Goal: Task Accomplishment & Management: Manage account settings

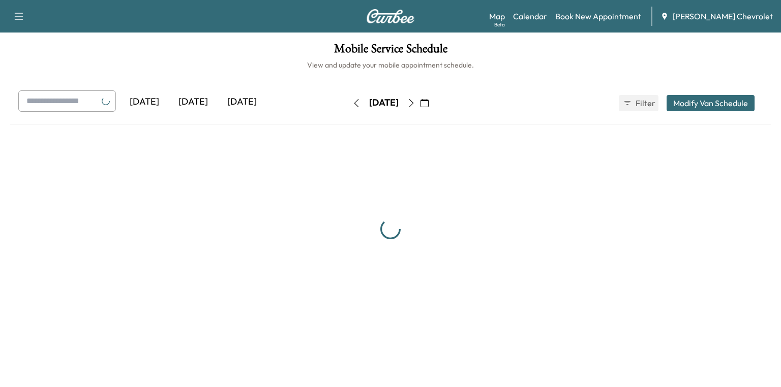
click at [379, 105] on div "[DATE]" at bounding box center [383, 103] width 29 height 13
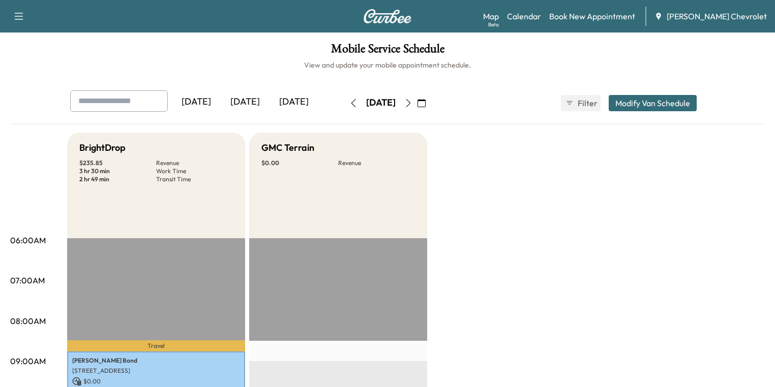
click at [425, 102] on icon "button" at bounding box center [421, 103] width 8 height 8
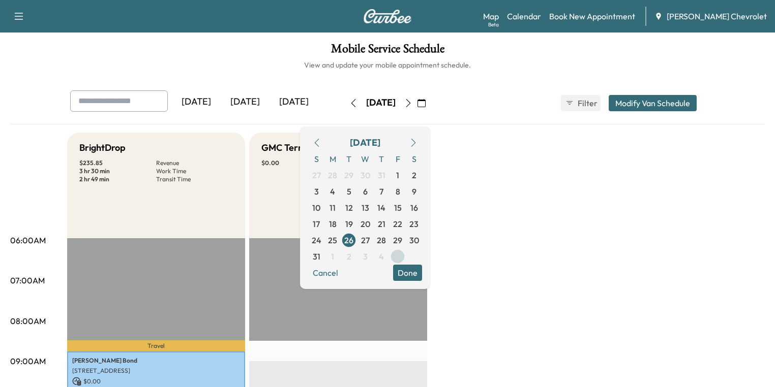
click at [400, 256] on span "5" at bounding box center [397, 257] width 5 height 12
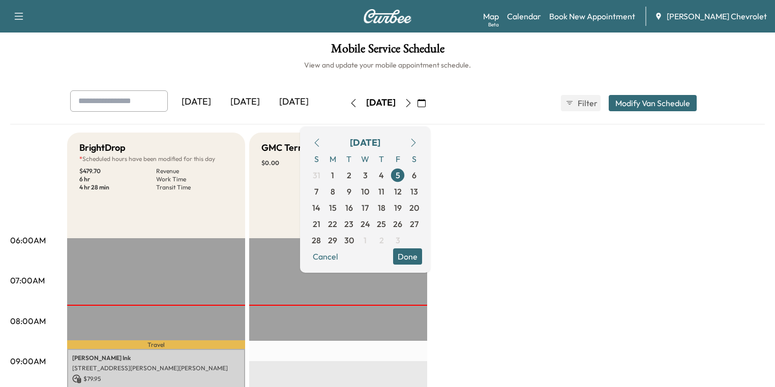
click at [422, 258] on button "Done" at bounding box center [407, 257] width 29 height 16
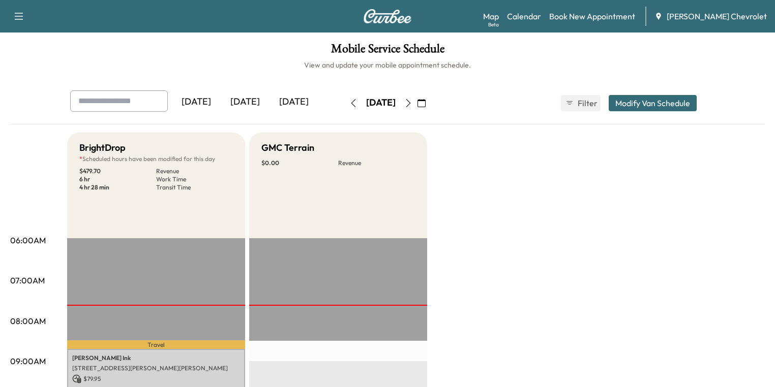
scroll to position [285, 0]
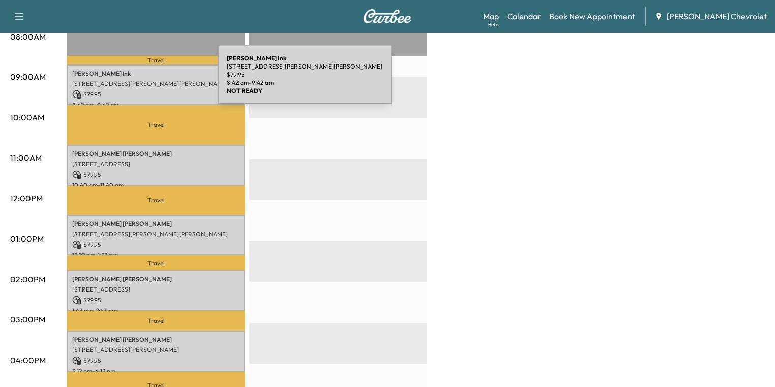
click at [141, 81] on p "[STREET_ADDRESS][PERSON_NAME][PERSON_NAME]" at bounding box center [156, 84] width 168 height 8
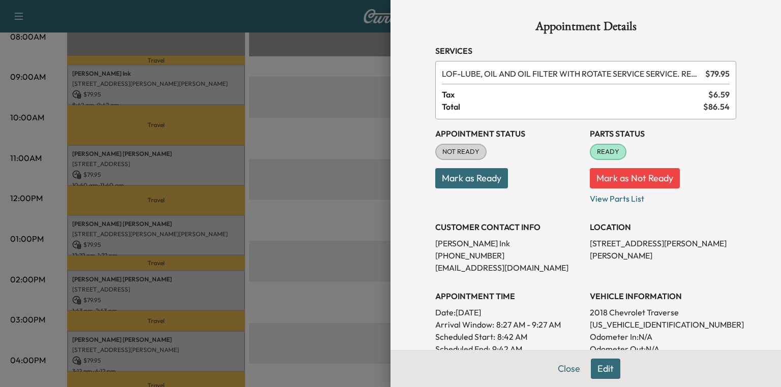
click at [103, 160] on div at bounding box center [390, 193] width 781 height 387
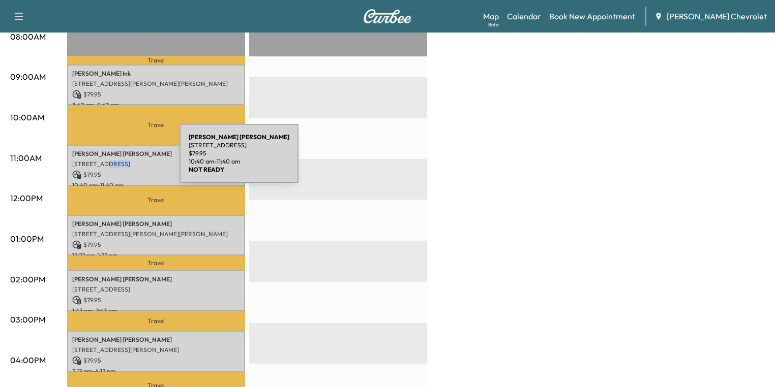
click at [103, 160] on p "[STREET_ADDRESS]" at bounding box center [156, 164] width 168 height 8
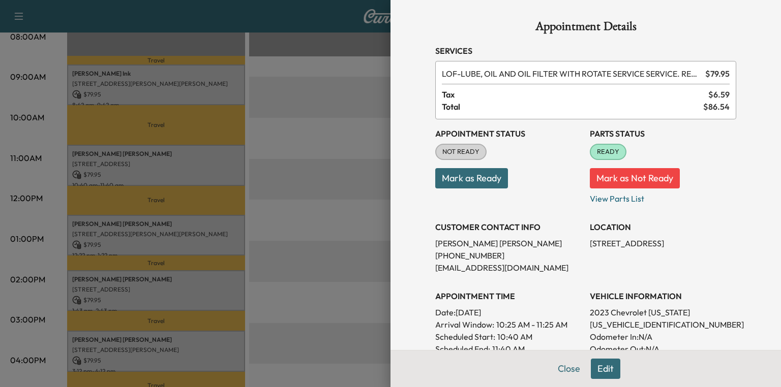
click at [112, 228] on div at bounding box center [390, 193] width 781 height 387
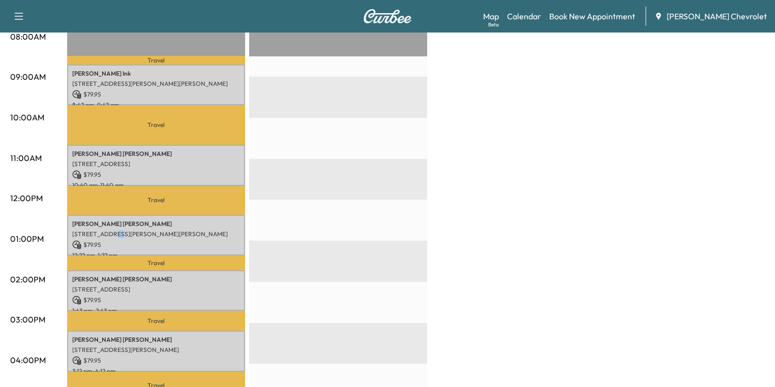
click at [112, 230] on p "[STREET_ADDRESS][PERSON_NAME][PERSON_NAME]" at bounding box center [156, 234] width 168 height 8
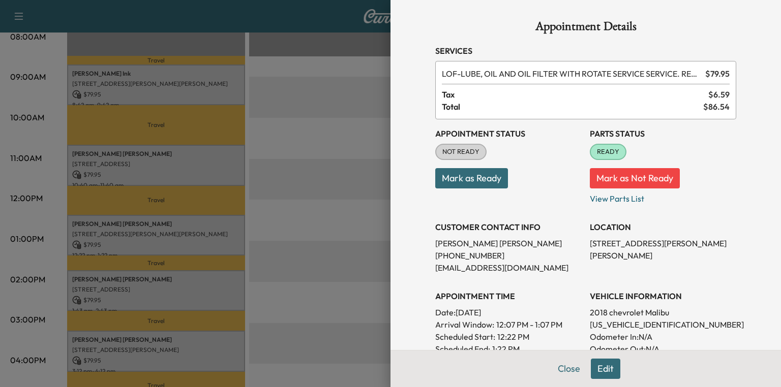
click at [110, 273] on div at bounding box center [390, 193] width 781 height 387
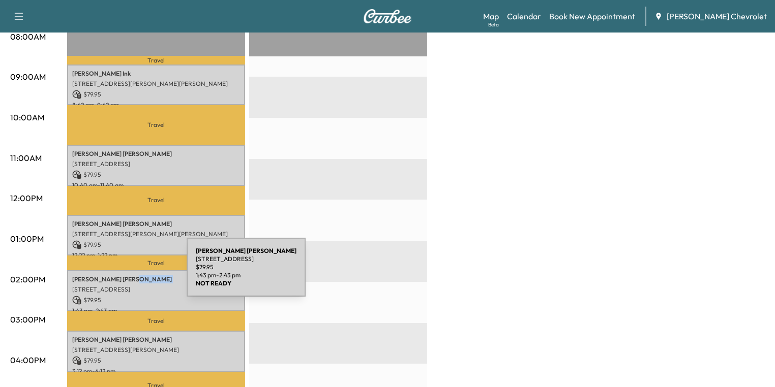
click at [110, 275] on p "[PERSON_NAME]" at bounding box center [156, 279] width 168 height 8
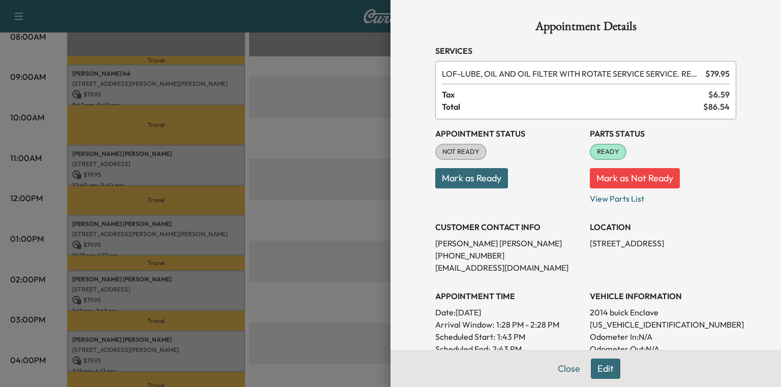
click at [137, 342] on div at bounding box center [390, 193] width 781 height 387
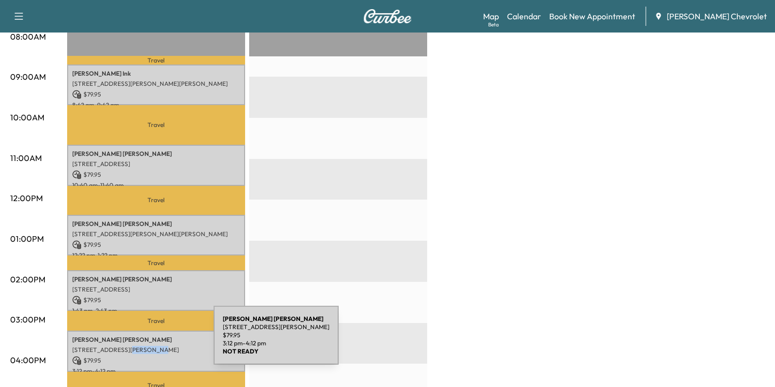
click at [137, 342] on div "[PERSON_NAME] [STREET_ADDRESS][PERSON_NAME] $ 79.95 3:12 pm - 4:12 pm" at bounding box center [156, 351] width 178 height 41
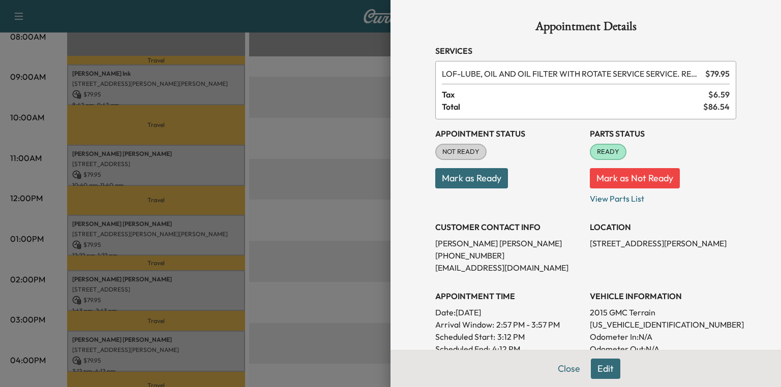
click at [287, 307] on div at bounding box center [390, 193] width 781 height 387
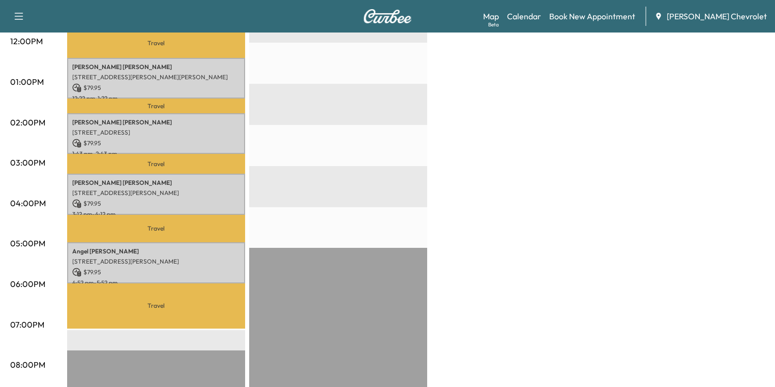
scroll to position [447, 0]
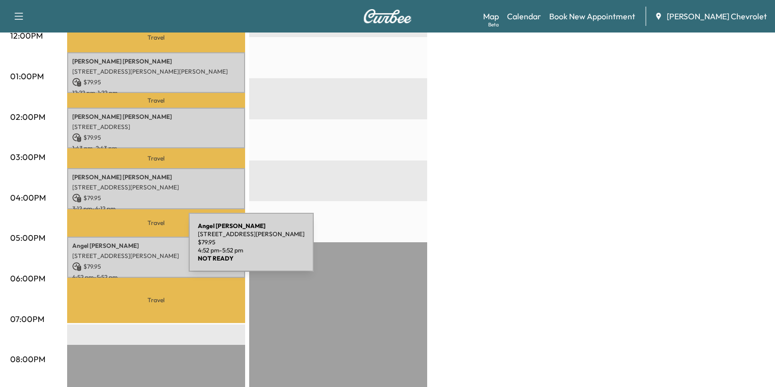
click at [112, 252] on p "[STREET_ADDRESS][PERSON_NAME]" at bounding box center [156, 256] width 168 height 8
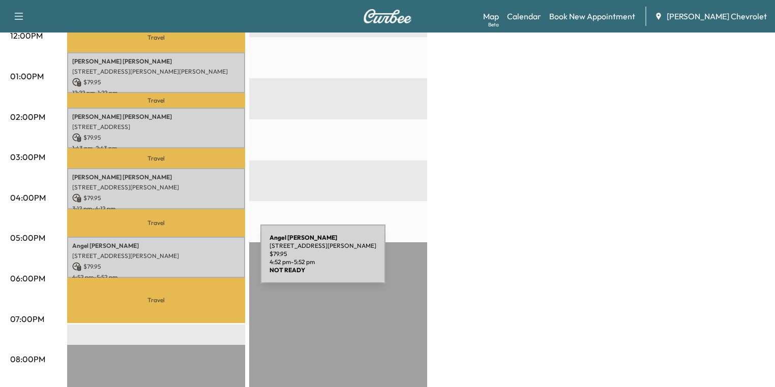
click at [184, 262] on p "$ 79.95" at bounding box center [156, 266] width 168 height 9
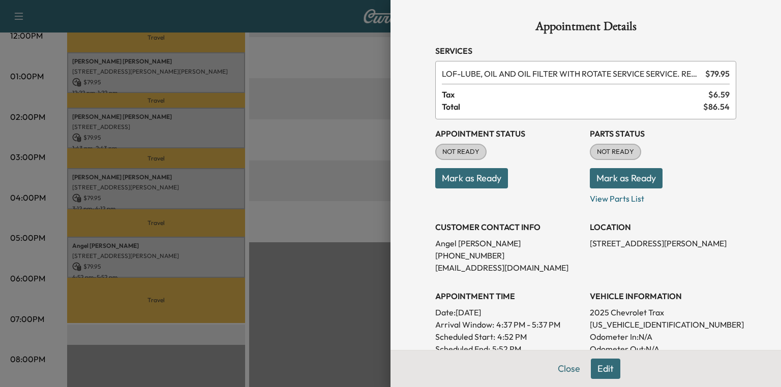
click at [302, 265] on div at bounding box center [390, 193] width 781 height 387
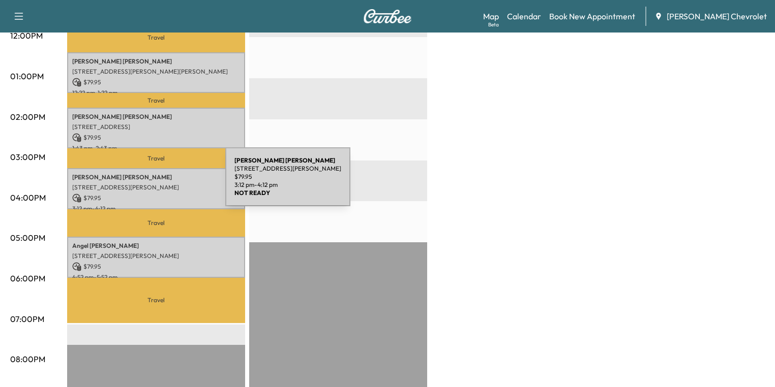
click at [148, 183] on p "[STREET_ADDRESS][PERSON_NAME]" at bounding box center [156, 187] width 168 height 8
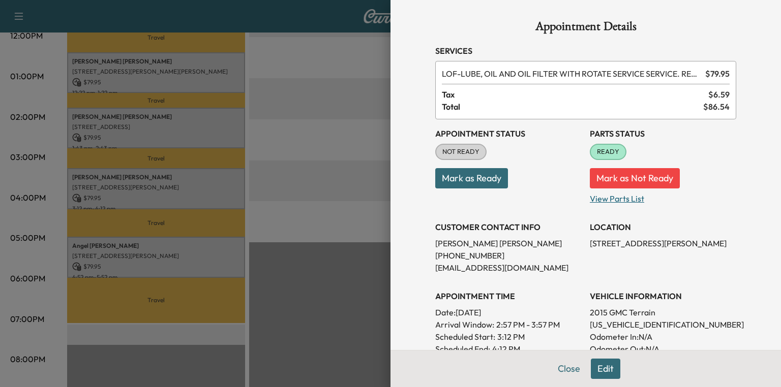
click at [604, 201] on p "View Parts List" at bounding box center [663, 197] width 146 height 16
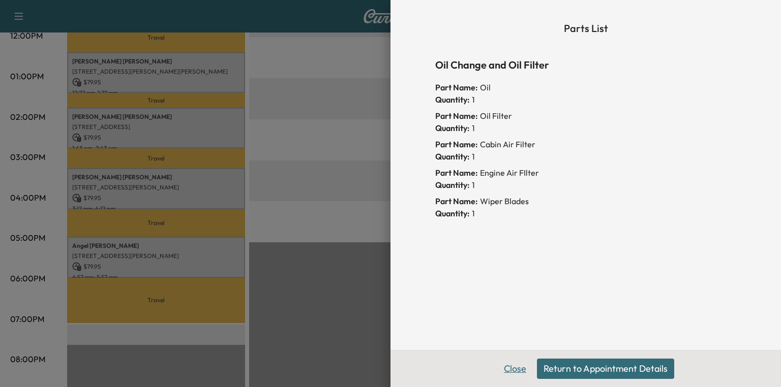
click at [512, 364] on button "Close" at bounding box center [515, 369] width 36 height 20
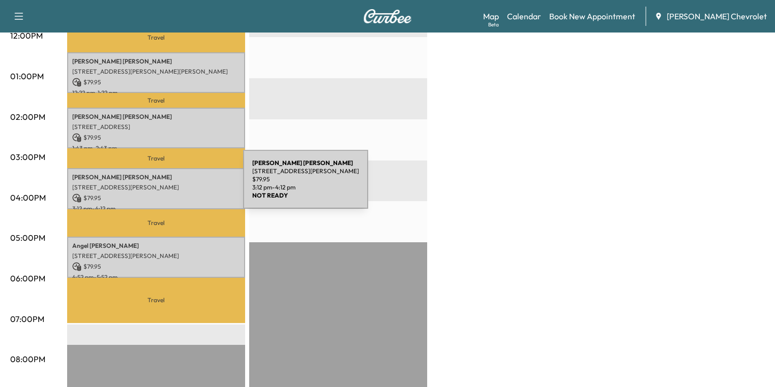
click at [166, 185] on p "[STREET_ADDRESS][PERSON_NAME]" at bounding box center [156, 187] width 168 height 8
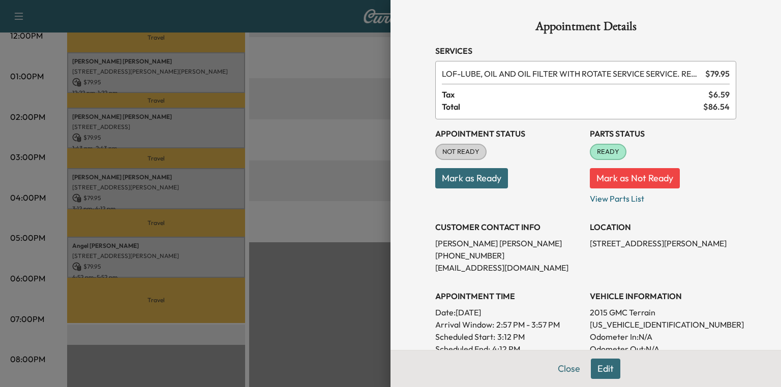
click at [638, 320] on p "[US_VEHICLE_IDENTIFICATION_NUMBER]" at bounding box center [663, 325] width 146 height 12
copy p "[US_VEHICLE_IDENTIFICATION_NUMBER]"
click at [301, 273] on div at bounding box center [390, 193] width 781 height 387
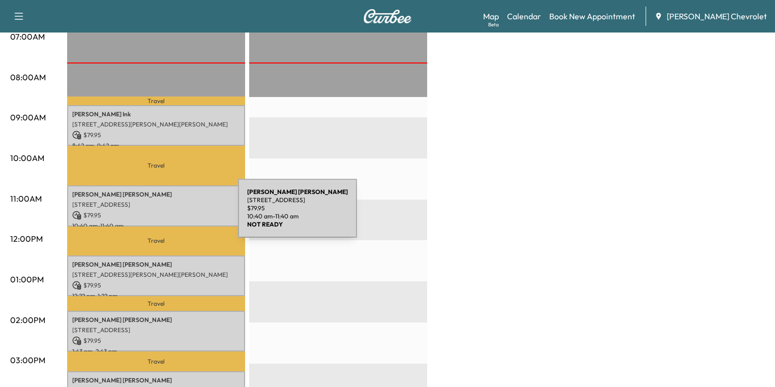
scroll to position [517, 0]
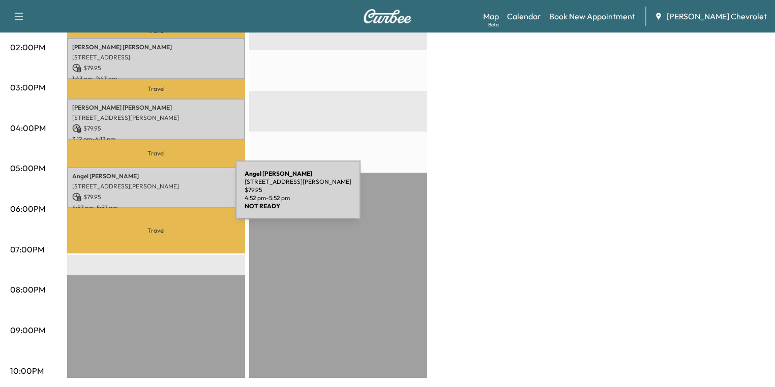
click at [155, 182] on p "[STREET_ADDRESS][PERSON_NAME]" at bounding box center [156, 186] width 168 height 8
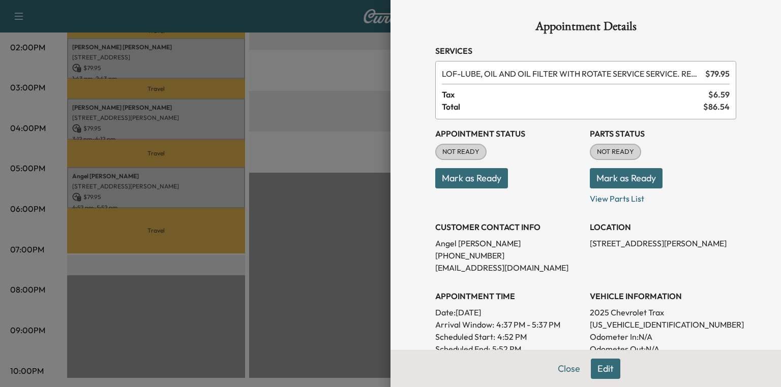
click at [643, 182] on button "Mark as Ready" at bounding box center [626, 178] width 73 height 20
click at [325, 138] on div at bounding box center [390, 193] width 781 height 387
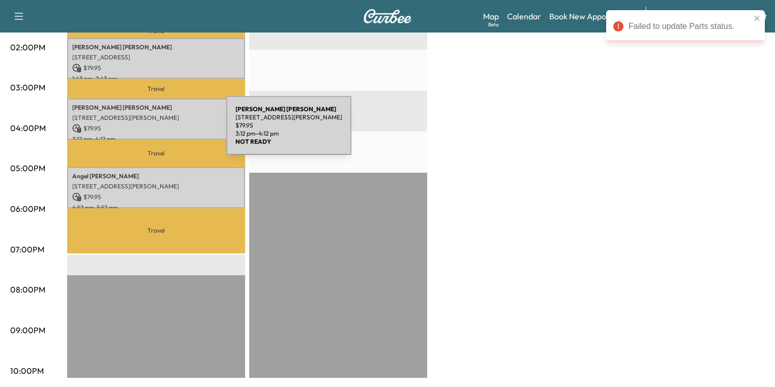
click at [141, 119] on div "[PERSON_NAME] [STREET_ADDRESS][PERSON_NAME] $ 79.95 3:12 pm - 4:12 pm" at bounding box center [156, 119] width 178 height 41
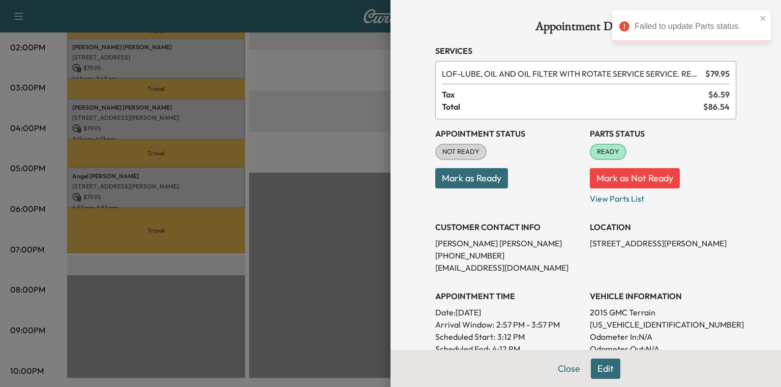
click at [346, 146] on div at bounding box center [390, 193] width 781 height 387
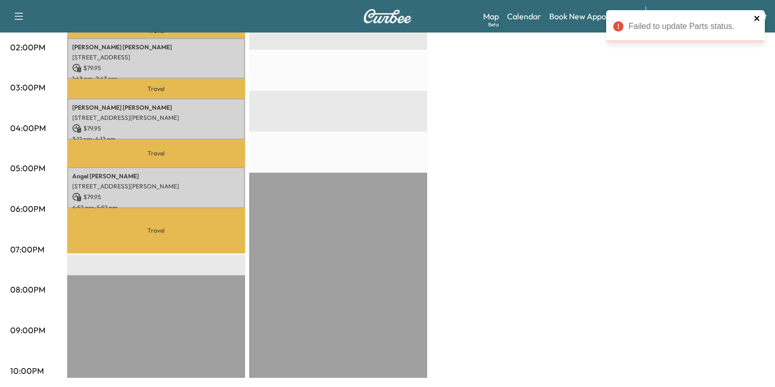
click at [757, 18] on icon "close" at bounding box center [756, 18] width 7 height 8
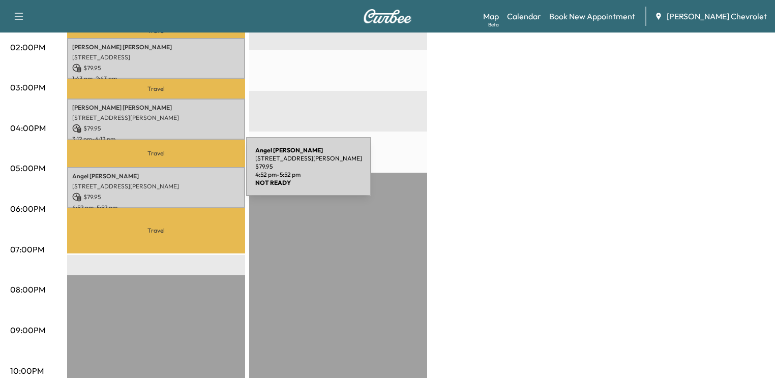
click at [170, 173] on p "[PERSON_NAME]" at bounding box center [156, 176] width 168 height 8
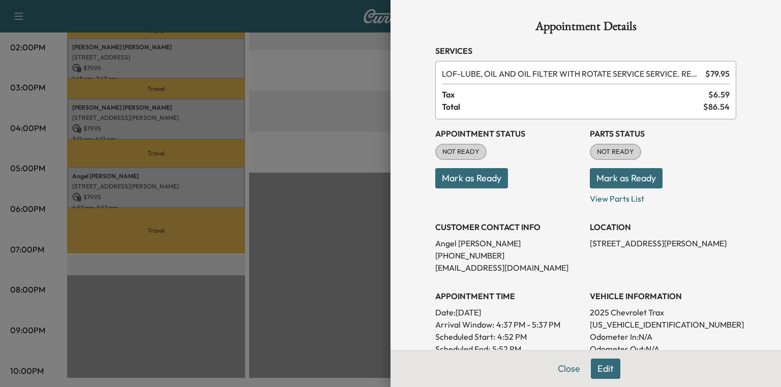
click at [619, 178] on button "Mark as Ready" at bounding box center [626, 178] width 73 height 20
click at [567, 366] on button "Close" at bounding box center [569, 369] width 36 height 20
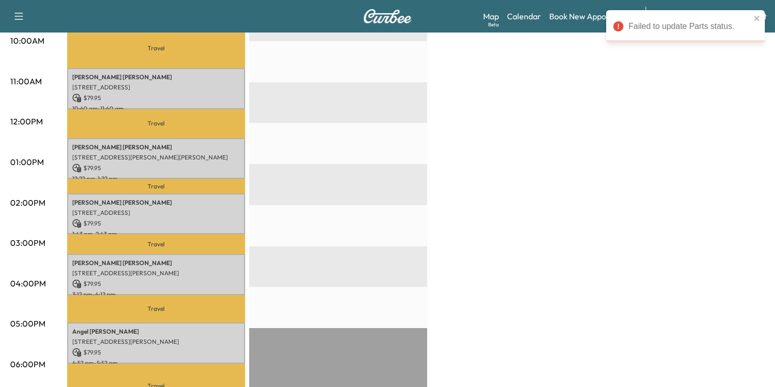
scroll to position [354, 0]
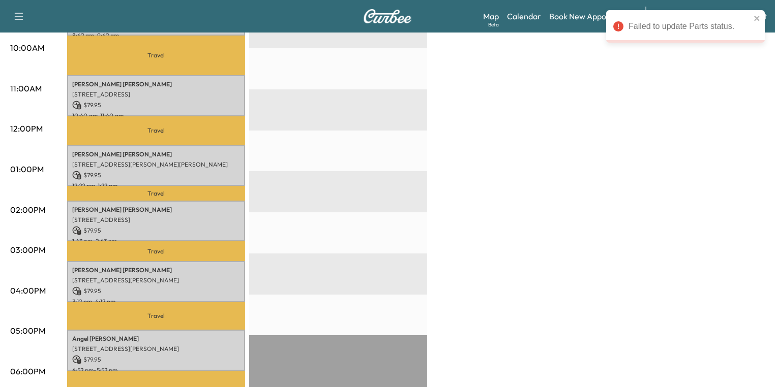
click at [129, 87] on div "[PERSON_NAME] [STREET_ADDRESS] $ 79.95 10:40 am - 11:40 am" at bounding box center [156, 95] width 178 height 41
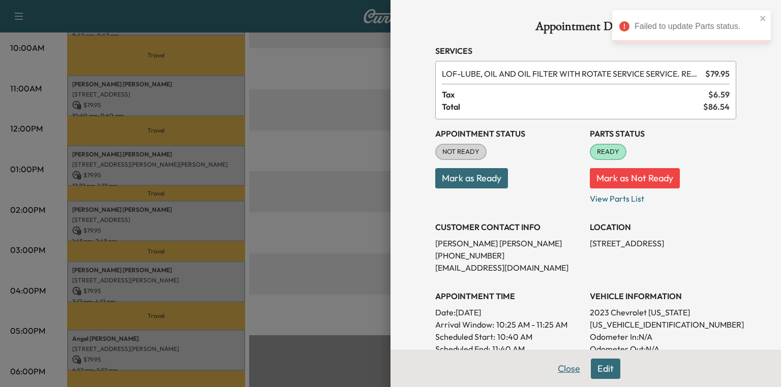
click at [562, 370] on button "Close" at bounding box center [569, 369] width 36 height 20
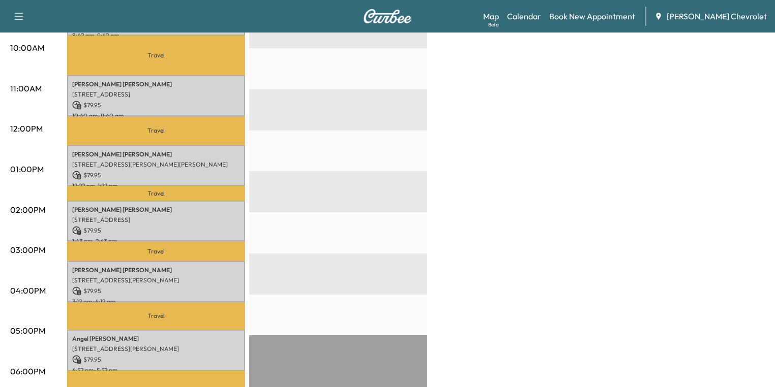
scroll to position [517, 0]
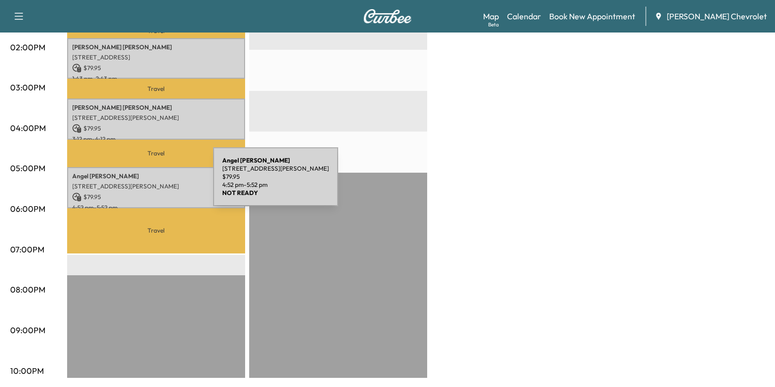
click at [137, 183] on p "[STREET_ADDRESS][PERSON_NAME]" at bounding box center [156, 186] width 168 height 8
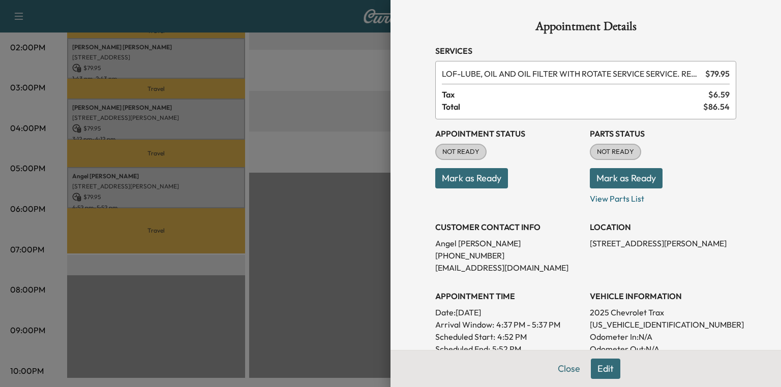
click at [617, 180] on button "Mark as Ready" at bounding box center [626, 178] width 73 height 20
click at [615, 203] on p "View Parts List" at bounding box center [663, 197] width 146 height 16
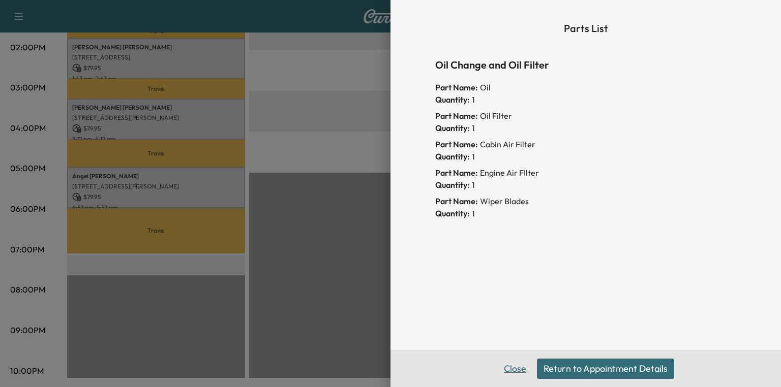
click at [521, 366] on button "Close" at bounding box center [515, 369] width 36 height 20
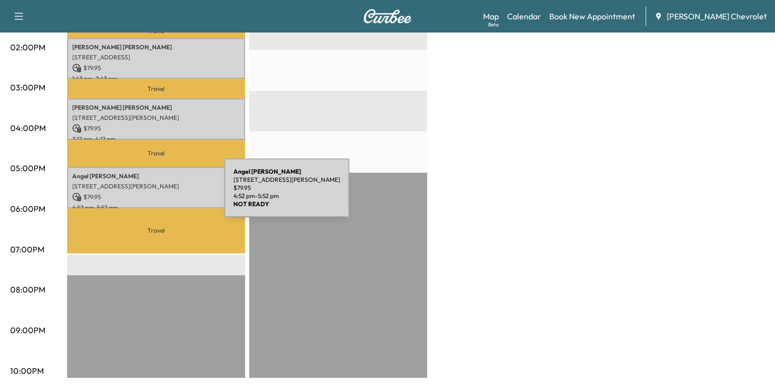
click at [148, 194] on p "$ 79.95" at bounding box center [156, 197] width 168 height 9
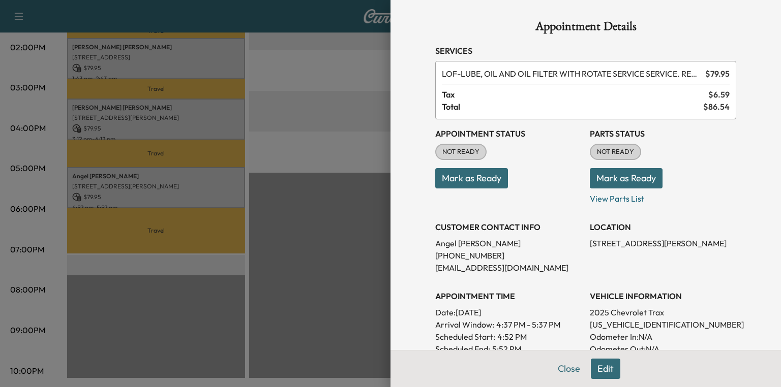
click at [628, 173] on button "Mark as Ready" at bounding box center [626, 178] width 73 height 20
click at [318, 161] on div at bounding box center [390, 193] width 781 height 387
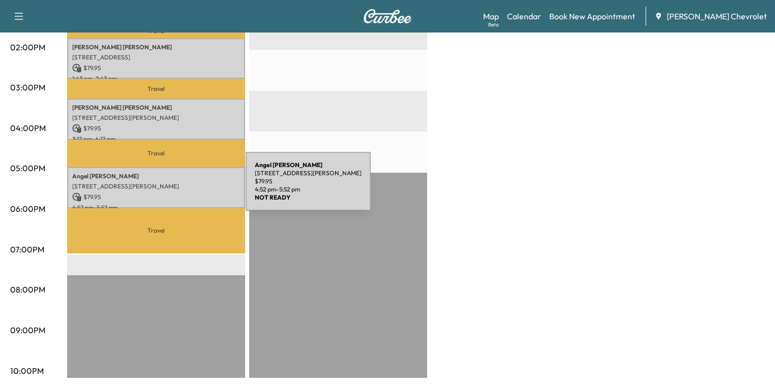
click at [168, 185] on div "[PERSON_NAME] [STREET_ADDRESS][PERSON_NAME] $ 79.95 4:52 pm - 5:52 pm" at bounding box center [156, 187] width 178 height 41
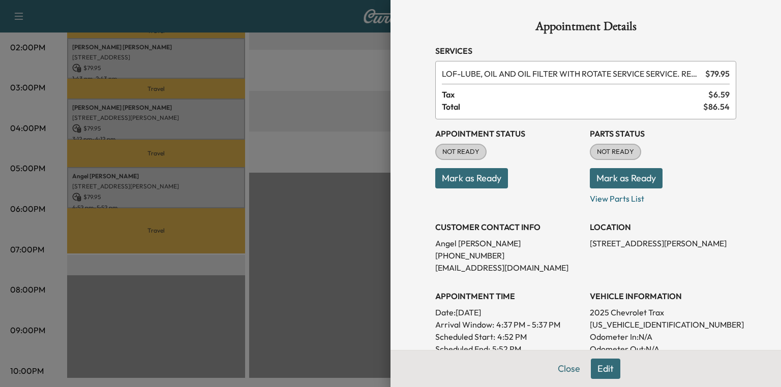
click at [306, 138] on div at bounding box center [390, 193] width 781 height 387
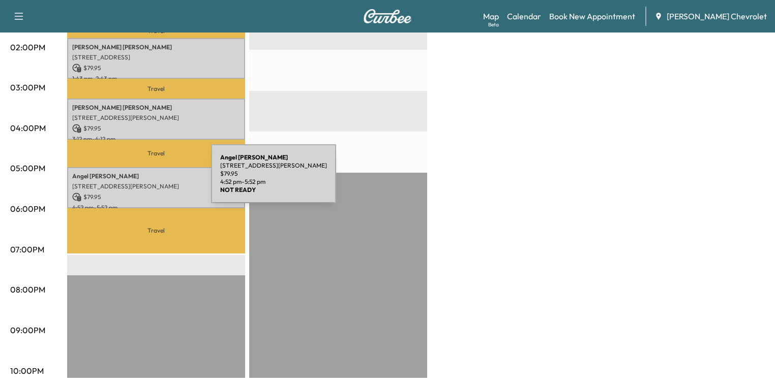
click at [134, 182] on p "[STREET_ADDRESS][PERSON_NAME]" at bounding box center [156, 186] width 168 height 8
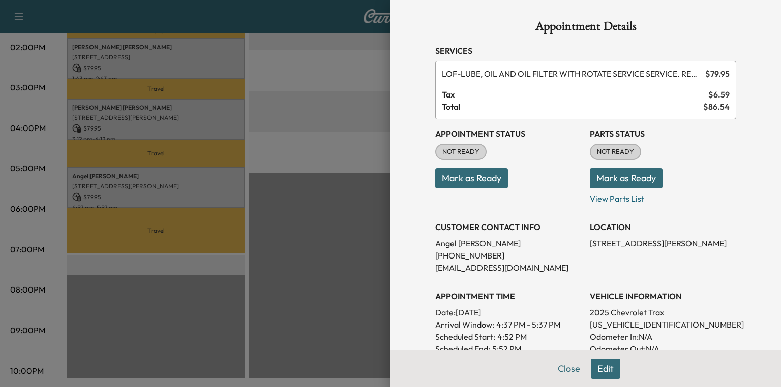
click at [608, 180] on button "Mark as Ready" at bounding box center [626, 178] width 73 height 20
click at [561, 369] on button "Close" at bounding box center [569, 369] width 36 height 20
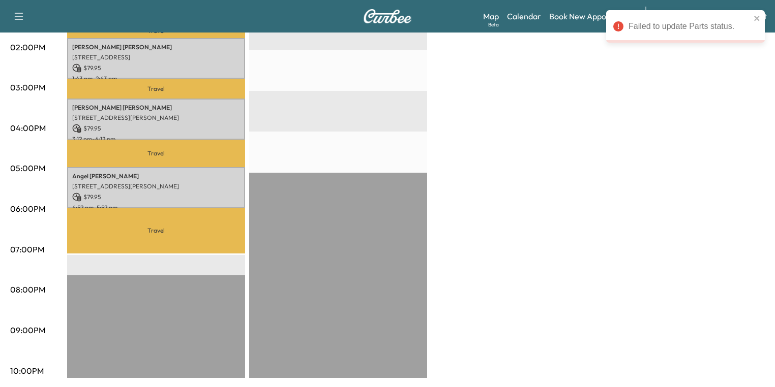
click at [130, 104] on p "[PERSON_NAME]" at bounding box center [156, 108] width 168 height 8
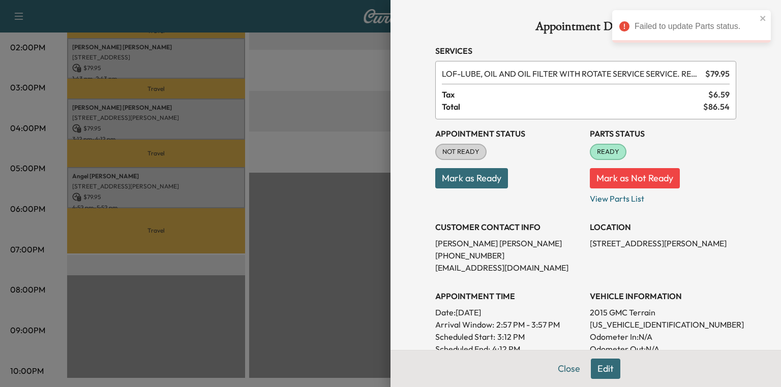
click at [278, 196] on div at bounding box center [390, 193] width 781 height 387
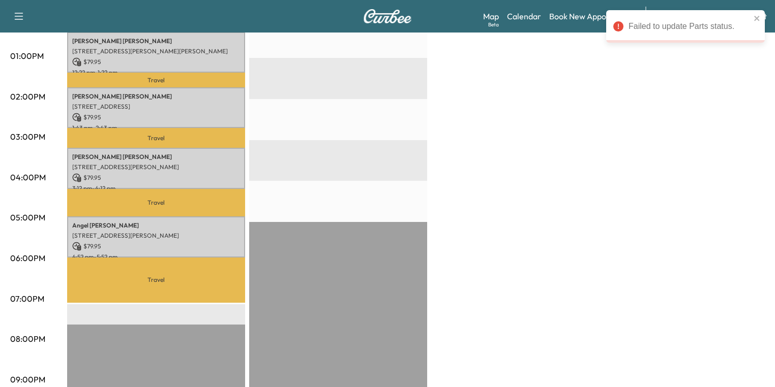
scroll to position [395, 0]
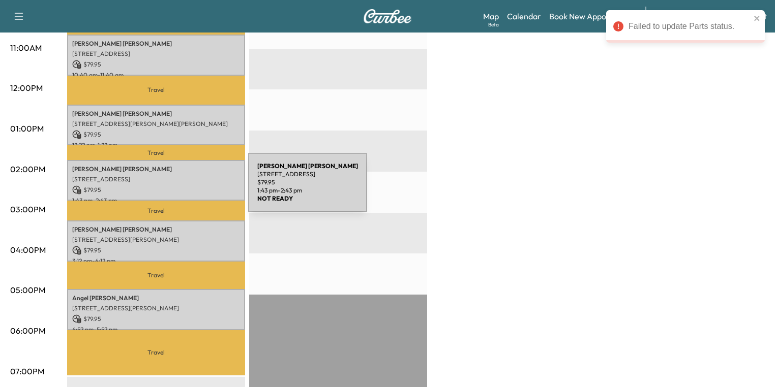
click at [167, 187] on p "$ 79.95" at bounding box center [156, 189] width 168 height 9
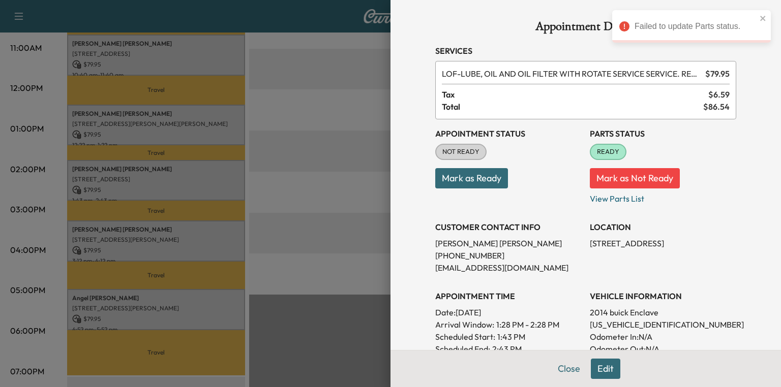
click at [193, 118] on div at bounding box center [390, 193] width 781 height 387
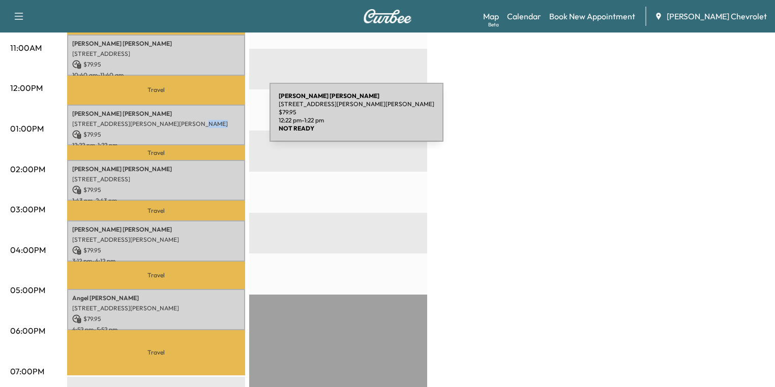
click at [193, 120] on p "[STREET_ADDRESS][PERSON_NAME][PERSON_NAME]" at bounding box center [156, 124] width 168 height 8
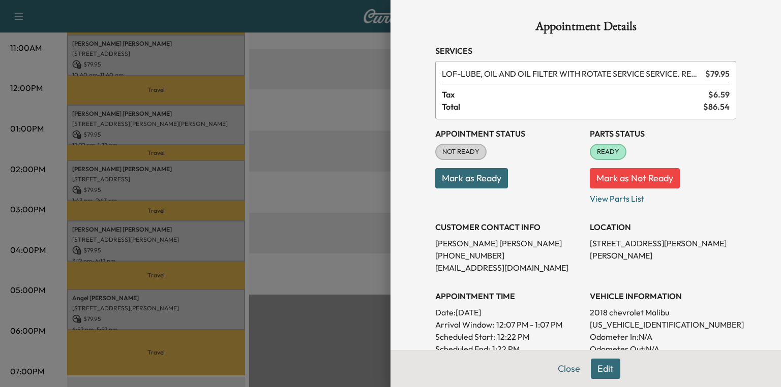
click at [270, 163] on div at bounding box center [390, 193] width 781 height 387
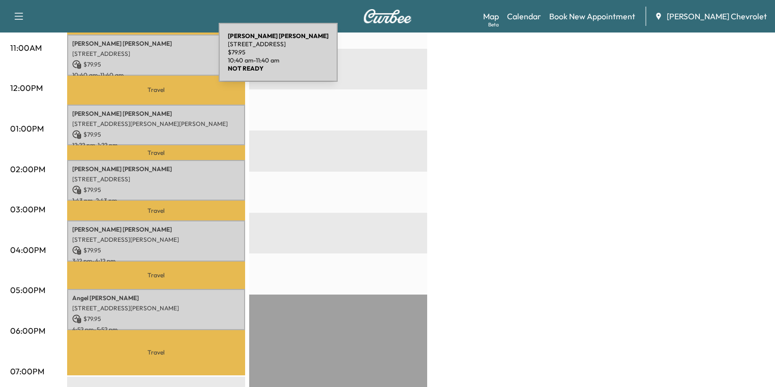
click at [142, 60] on p "$ 79.95" at bounding box center [156, 64] width 168 height 9
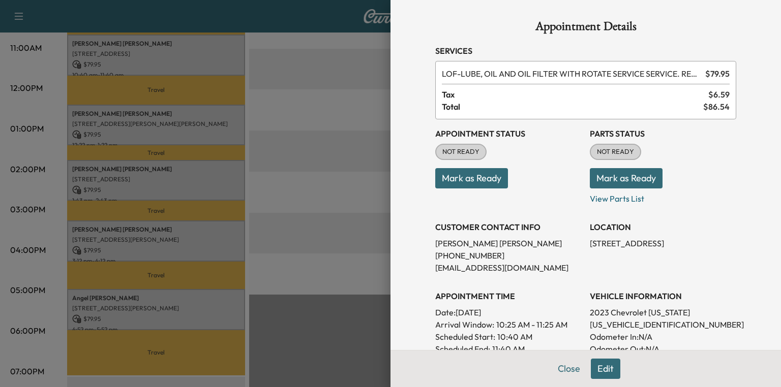
click at [600, 370] on button "Edit" at bounding box center [605, 369] width 29 height 20
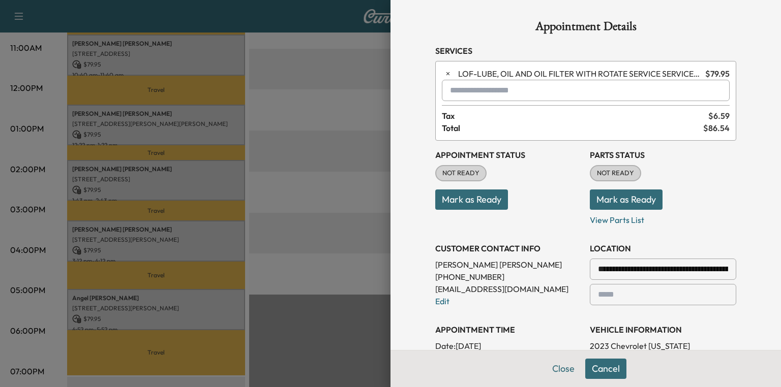
click at [600, 370] on button "Cancel" at bounding box center [605, 369] width 41 height 20
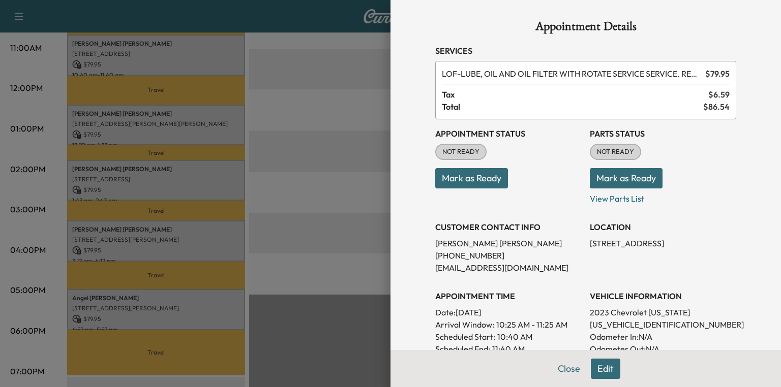
click at [620, 175] on button "Mark as Ready" at bounding box center [626, 178] width 73 height 20
click at [562, 366] on button "Close" at bounding box center [569, 369] width 36 height 20
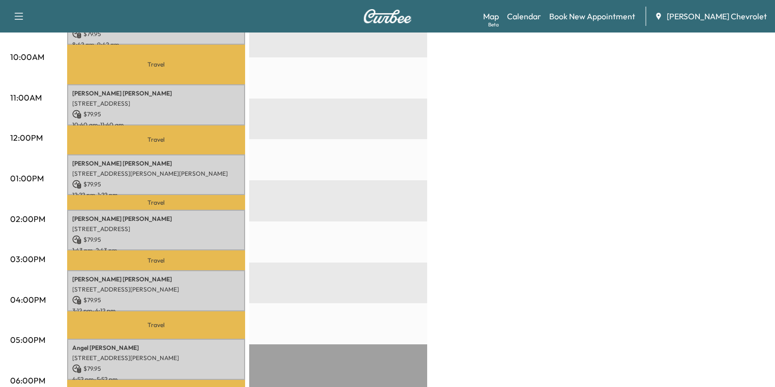
scroll to position [273, 0]
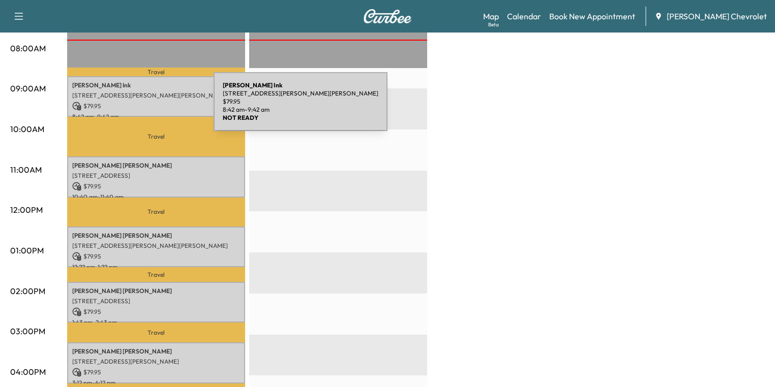
click at [134, 102] on p "$ 79.95" at bounding box center [156, 106] width 168 height 9
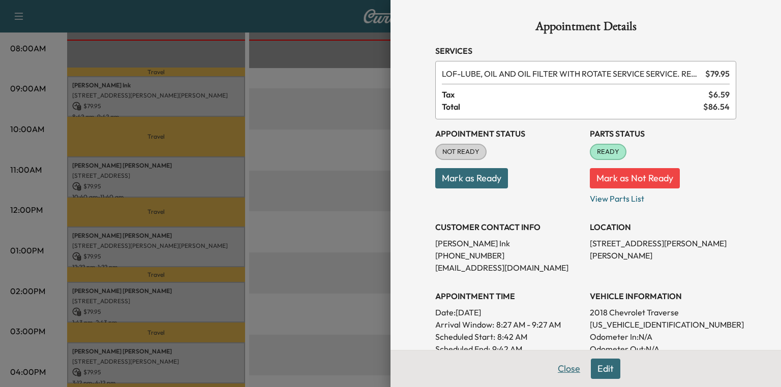
click at [552, 368] on button "Close" at bounding box center [569, 369] width 36 height 20
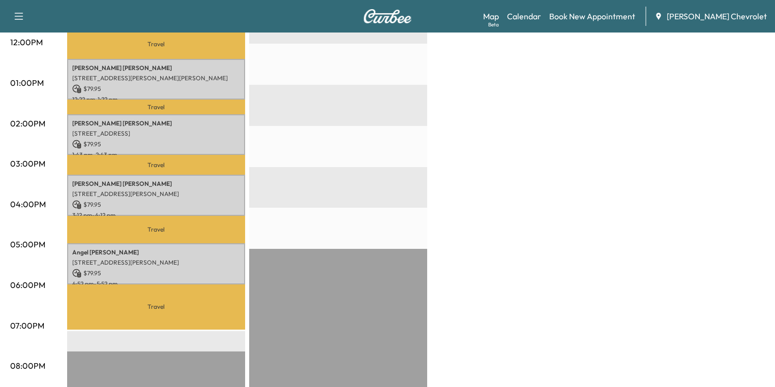
scroll to position [517, 0]
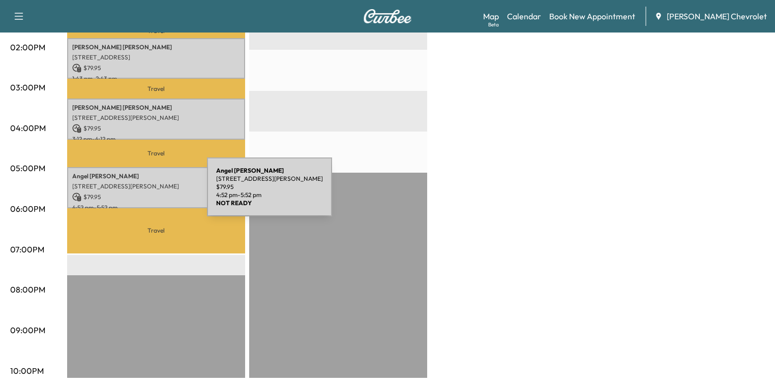
click at [131, 193] on p "$ 79.95" at bounding box center [156, 197] width 168 height 9
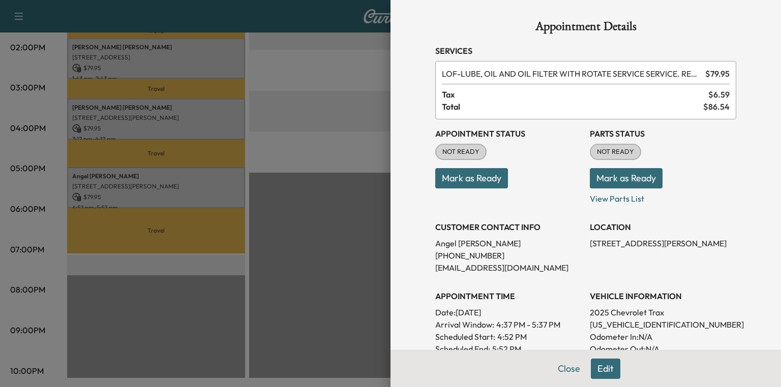
click at [627, 177] on button "Mark as Ready" at bounding box center [626, 178] width 73 height 20
click at [762, 17] on icon "close" at bounding box center [762, 18] width 7 height 8
click at [270, 230] on div at bounding box center [390, 193] width 781 height 387
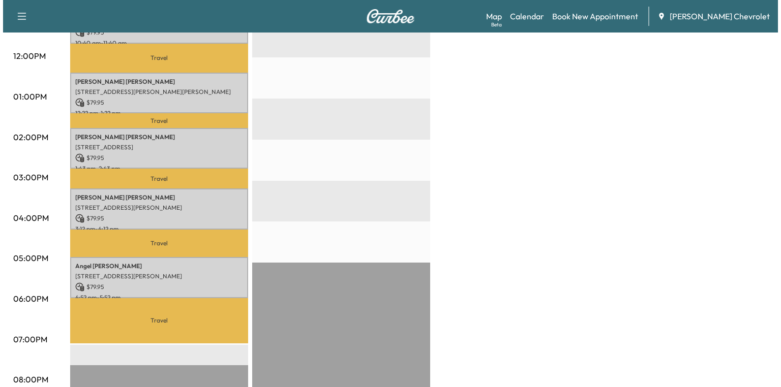
scroll to position [232, 0]
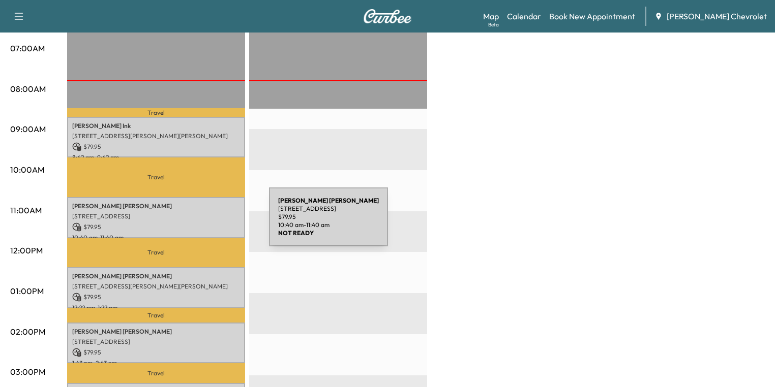
click at [193, 217] on p "[STREET_ADDRESS]" at bounding box center [156, 216] width 168 height 8
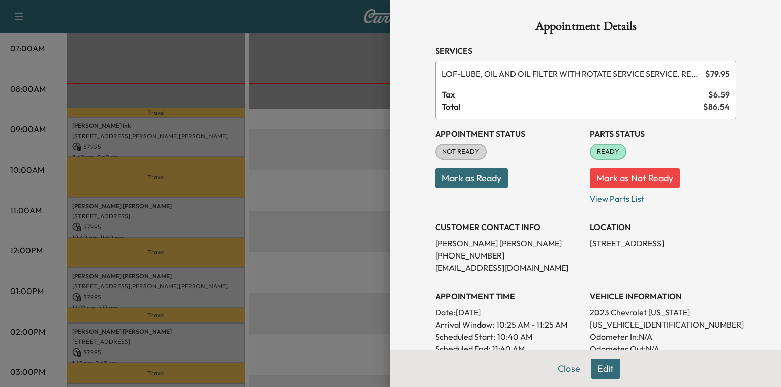
scroll to position [81, 0]
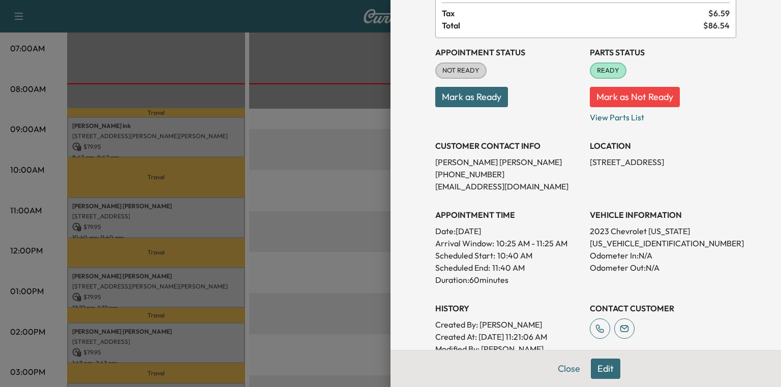
click at [274, 134] on div at bounding box center [390, 193] width 781 height 387
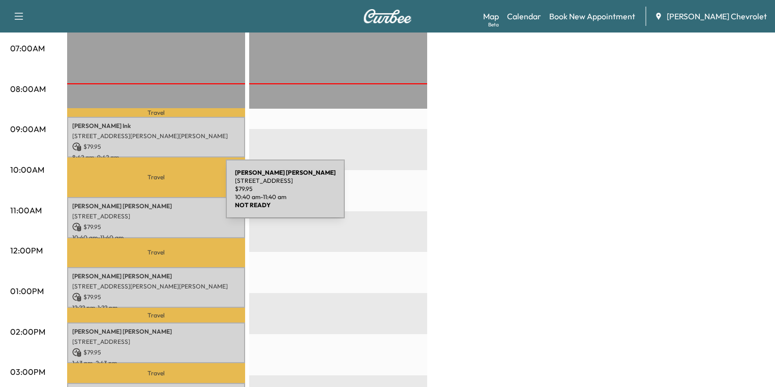
click at [148, 223] on p "$ 79.95" at bounding box center [156, 227] width 168 height 9
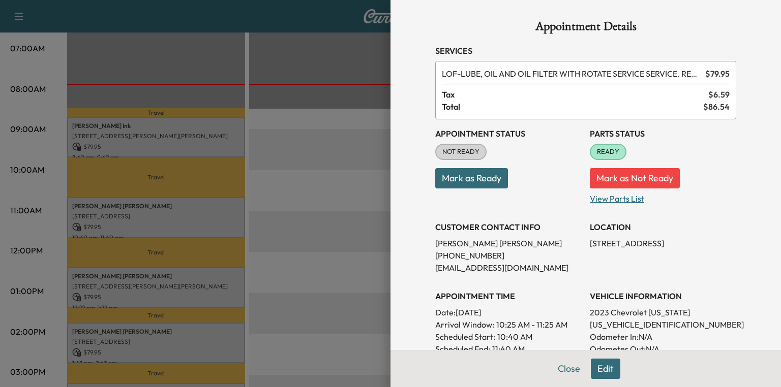
click at [609, 202] on p "View Parts List" at bounding box center [663, 197] width 146 height 16
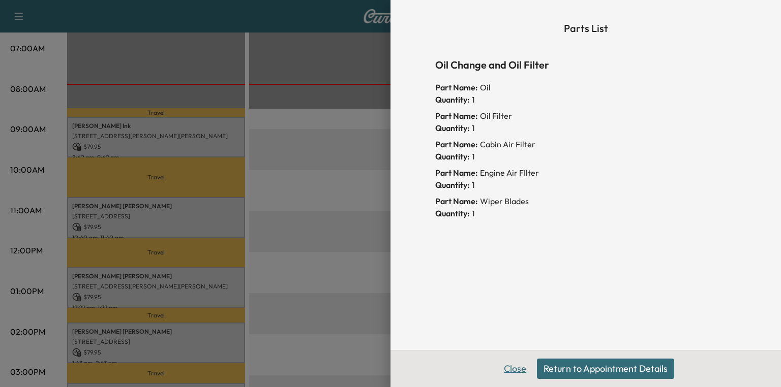
click at [513, 372] on button "Close" at bounding box center [515, 369] width 36 height 20
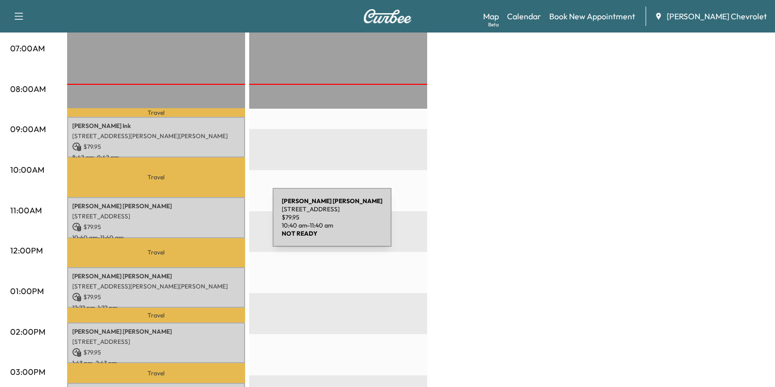
click at [175, 209] on div "[PERSON_NAME] [STREET_ADDRESS] $ 79.95 10:40 am - 11:40 am" at bounding box center [156, 217] width 178 height 41
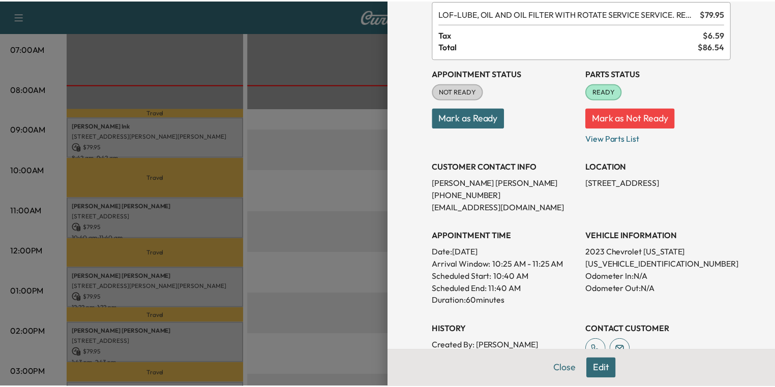
scroll to position [0, 0]
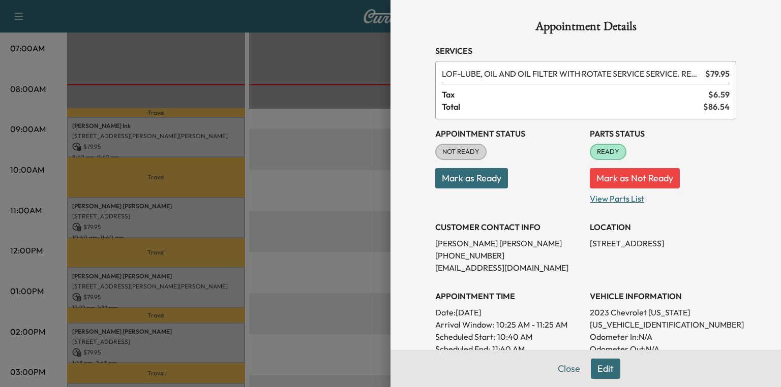
click at [604, 203] on p "View Parts List" at bounding box center [663, 197] width 146 height 16
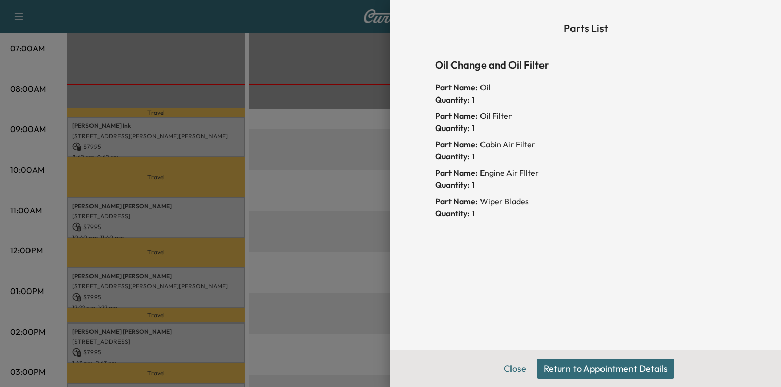
click at [593, 371] on button "Return to Appointment Details" at bounding box center [605, 369] width 137 height 20
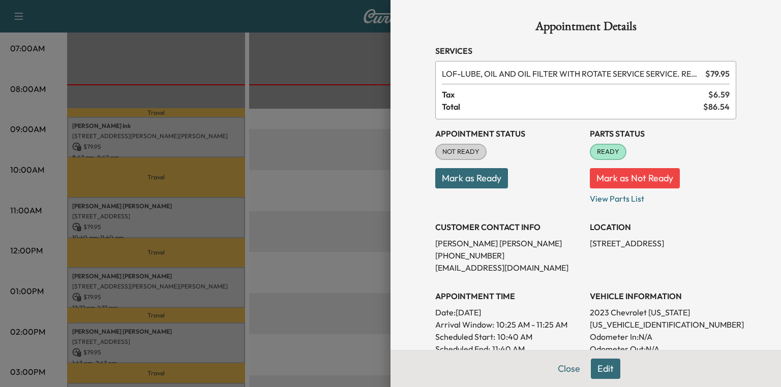
click at [655, 181] on button "Mark as Not Ready" at bounding box center [635, 178] width 90 height 20
click at [656, 180] on button "Mark as Not Ready" at bounding box center [635, 178] width 90 height 20
click at [569, 370] on button "Close" at bounding box center [569, 369] width 36 height 20
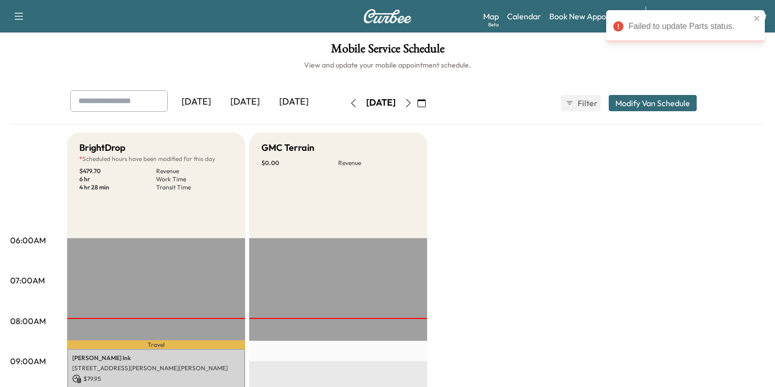
click at [425, 103] on icon "button" at bounding box center [421, 103] width 8 height 8
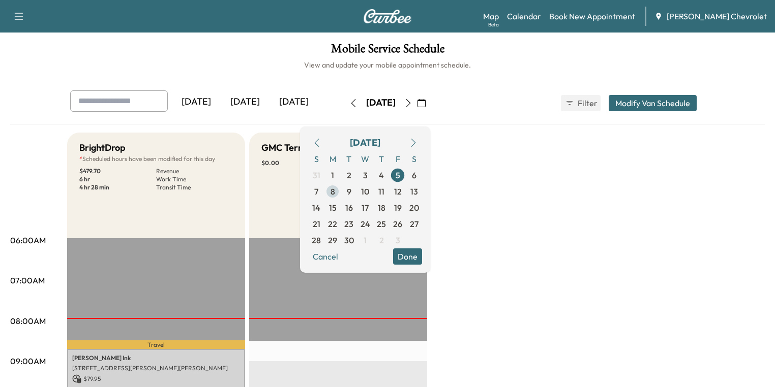
click at [335, 195] on span "8" at bounding box center [332, 191] width 5 height 12
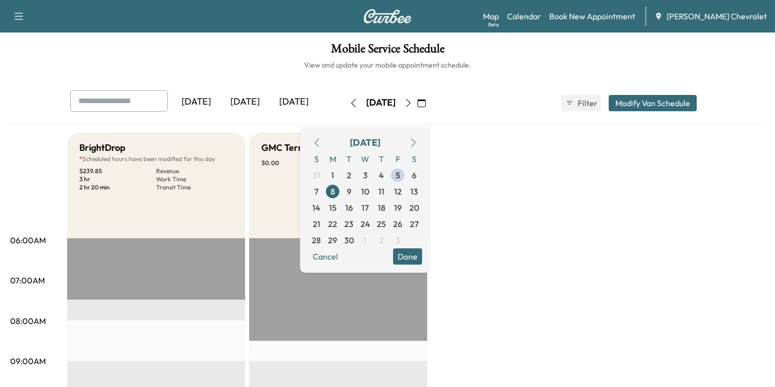
click at [249, 228] on div "GMC Terrain $ 0.00 Revenue" at bounding box center [338, 186] width 178 height 106
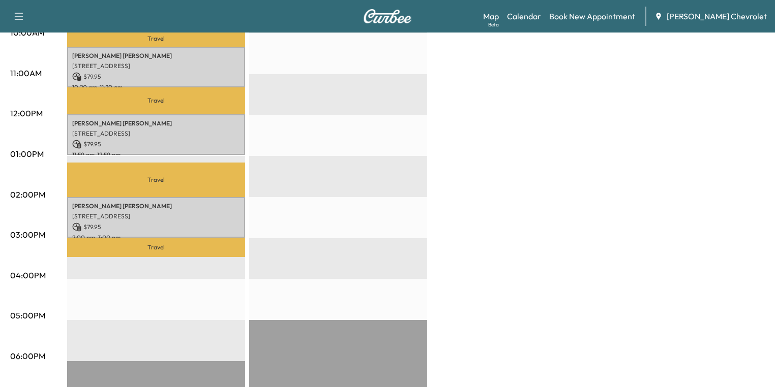
scroll to position [285, 0]
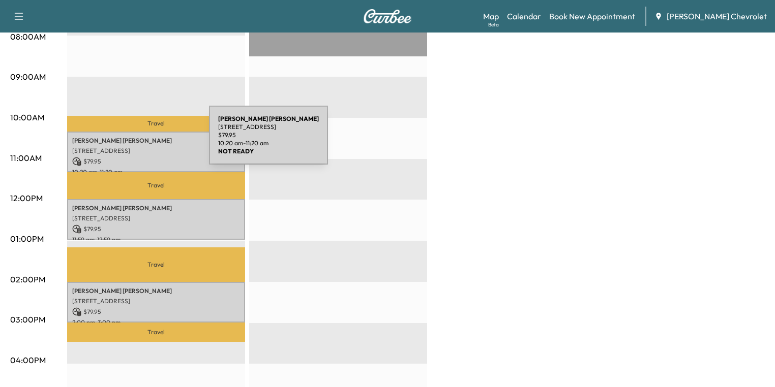
click at [133, 141] on p "[PERSON_NAME]" at bounding box center [156, 141] width 168 height 8
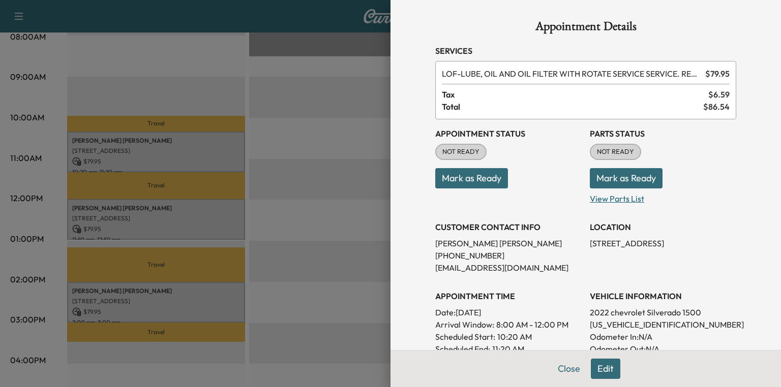
click at [622, 201] on p "View Parts List" at bounding box center [663, 197] width 146 height 16
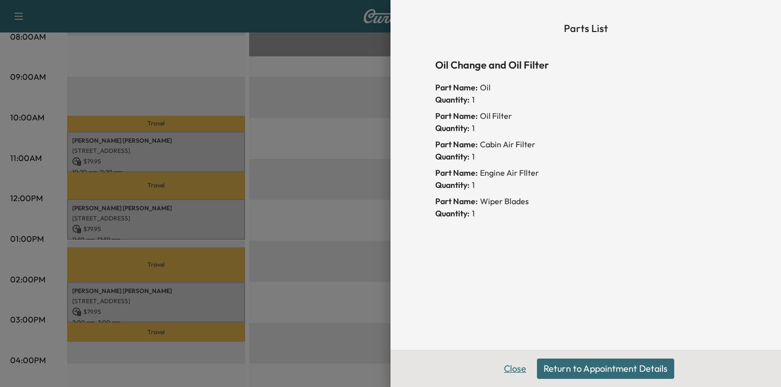
click at [516, 373] on button "Close" at bounding box center [515, 369] width 36 height 20
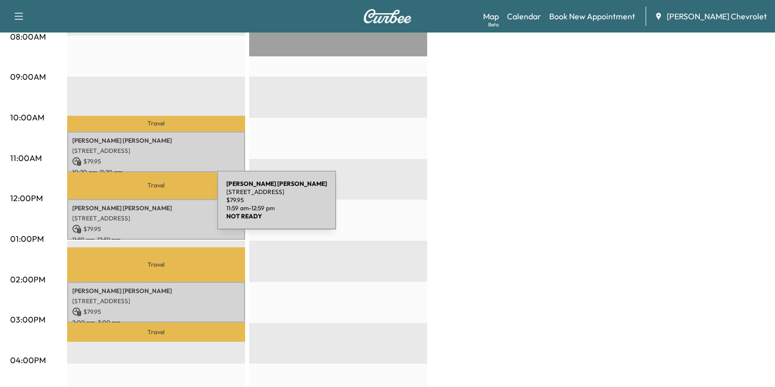
click at [141, 206] on p "[PERSON_NAME]" at bounding box center [156, 208] width 168 height 8
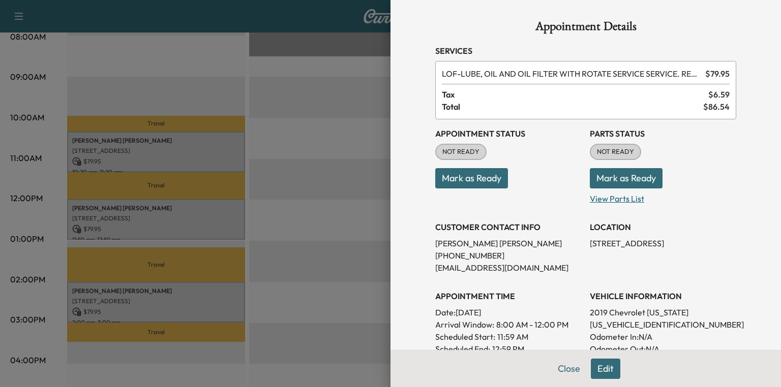
click at [609, 201] on p "View Parts List" at bounding box center [663, 197] width 146 height 16
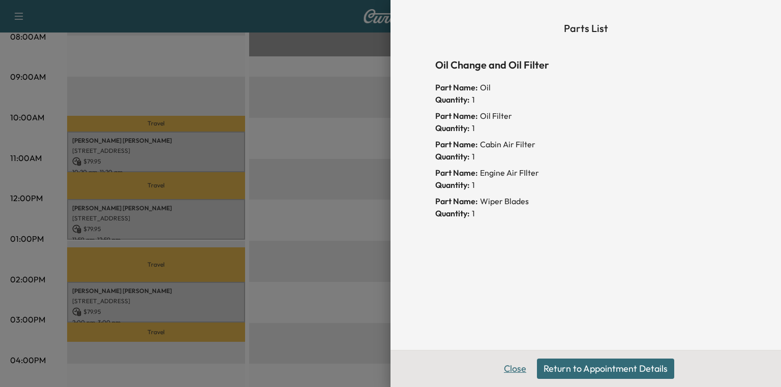
click at [518, 371] on button "Close" at bounding box center [515, 369] width 36 height 20
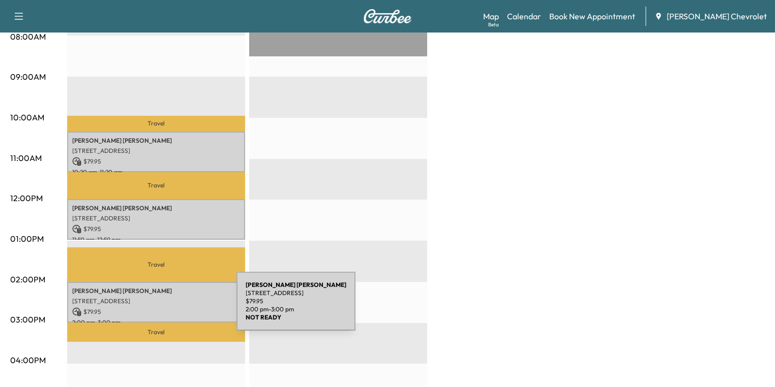
click at [160, 307] on p "$ 79.95" at bounding box center [156, 311] width 168 height 9
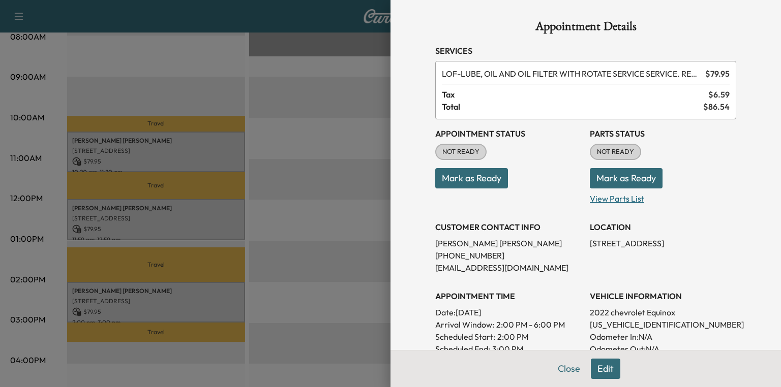
click at [597, 197] on p "View Parts List" at bounding box center [663, 197] width 146 height 16
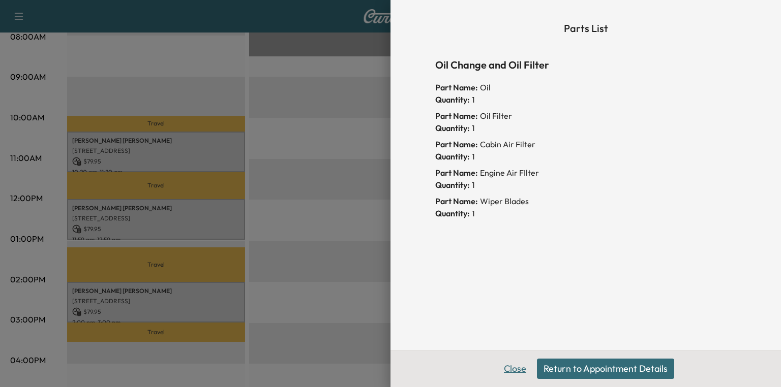
click at [518, 368] on button "Close" at bounding box center [515, 369] width 36 height 20
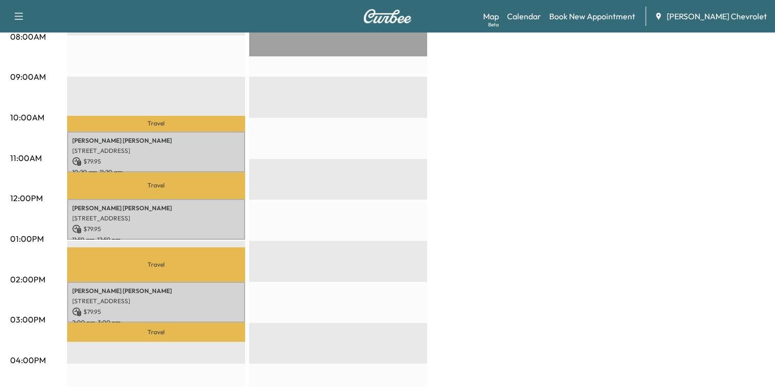
click at [326, 232] on div "EST Start" at bounding box center [338, 282] width 178 height 657
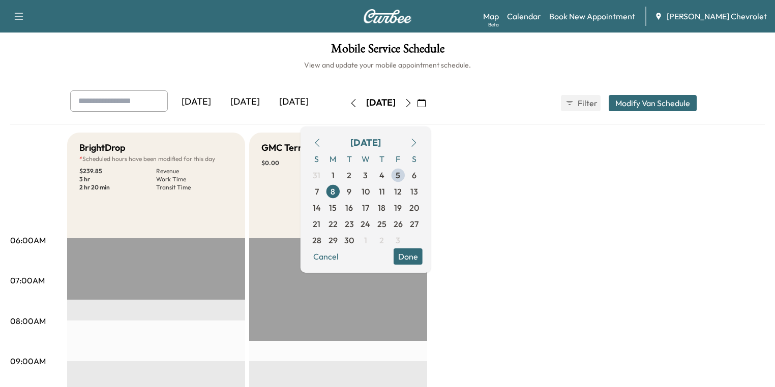
click at [422, 254] on button "Done" at bounding box center [407, 257] width 29 height 16
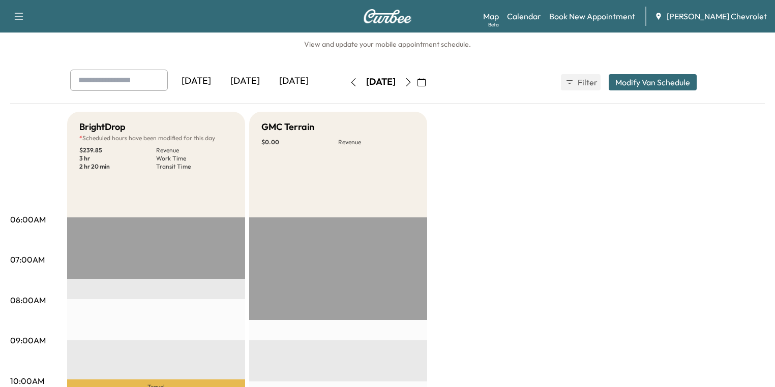
scroll to position [41, 0]
